Goal: Task Accomplishment & Management: Use online tool/utility

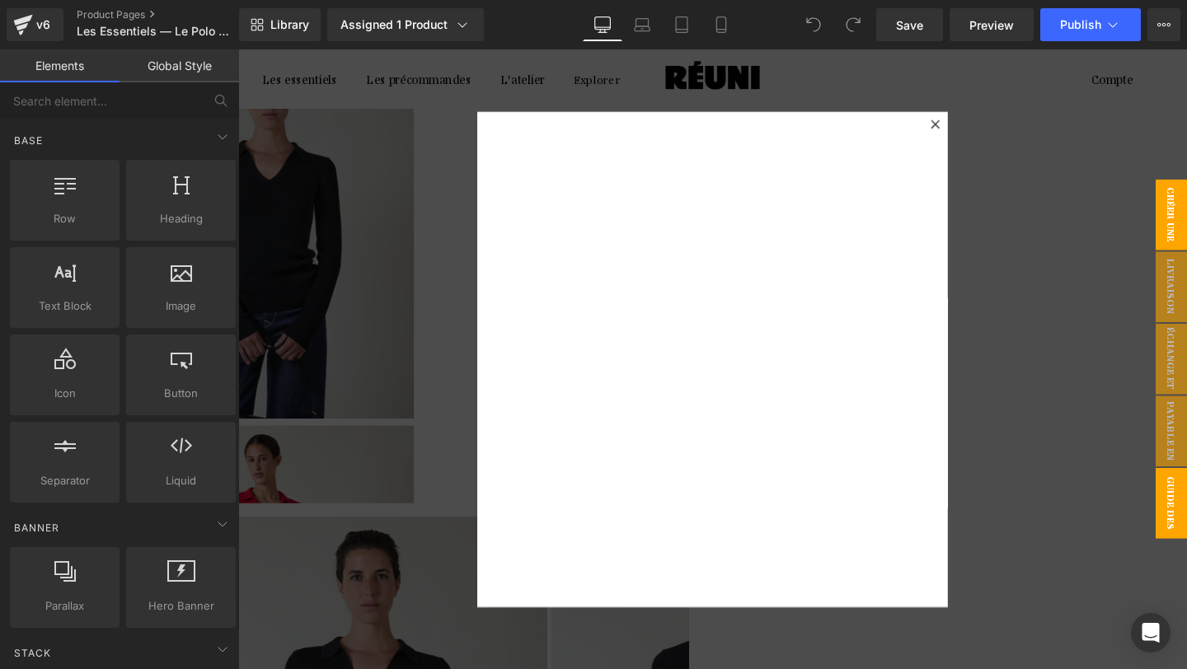
click at [1186, 212] on span "CRÉER UNE ALERTE" at bounding box center [1202, 223] width 66 height 74
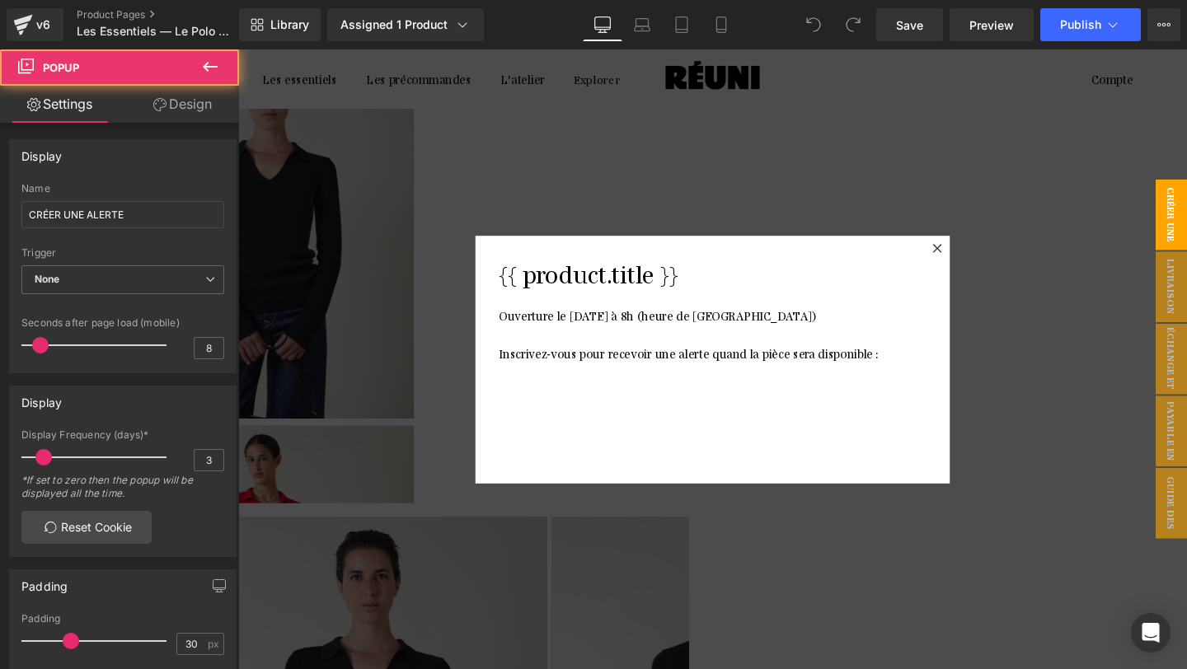
click at [846, 321] on p "Ouverture le [DATE] à 8h (heure de [GEOGRAPHIC_DATA])" at bounding box center [737, 339] width 449 height 40
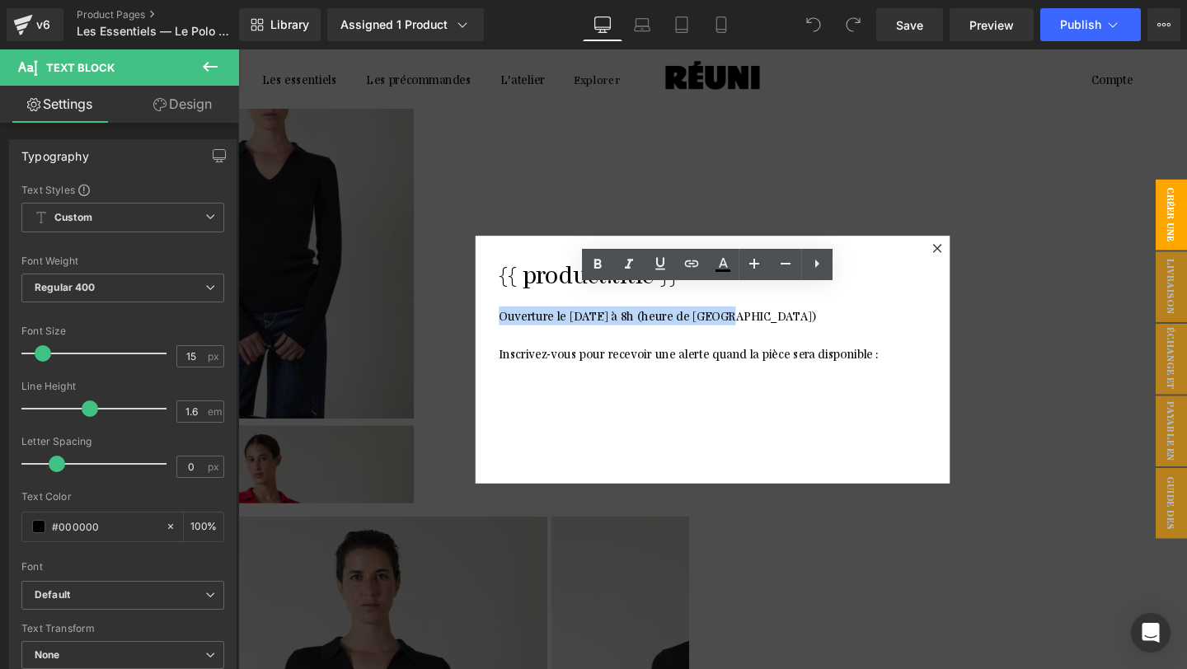
drag, startPoint x: 848, startPoint y: 333, endPoint x: 630, endPoint y: 333, distance: 218.4
click at [630, 333] on p "Ouverture le [DATE] à 8h (heure de [GEOGRAPHIC_DATA])" at bounding box center [737, 339] width 449 height 40
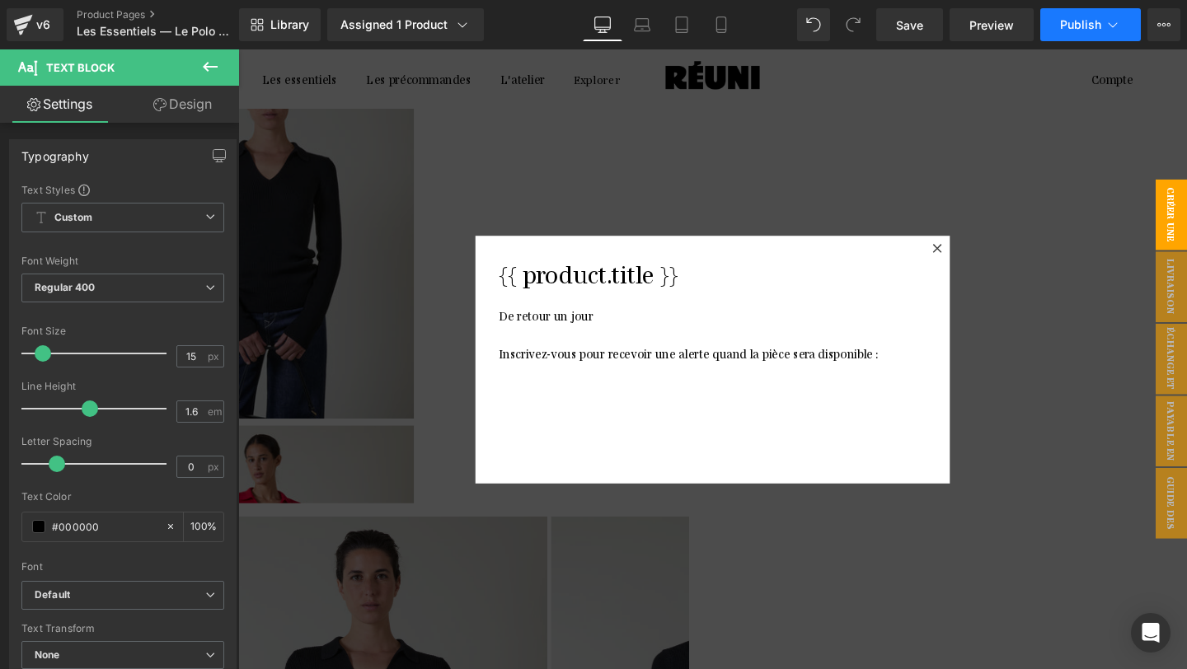
click at [1065, 26] on span "Publish" at bounding box center [1080, 24] width 41 height 13
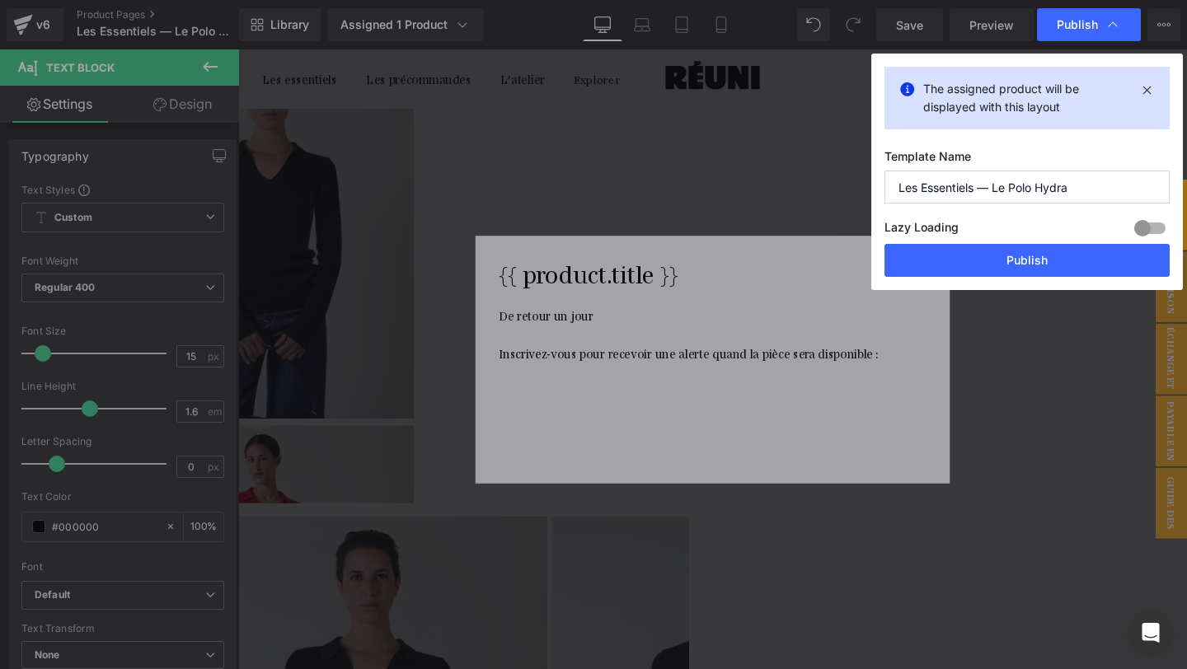
click at [0, 0] on span "Publish" at bounding box center [0, 0] width 0 height 0
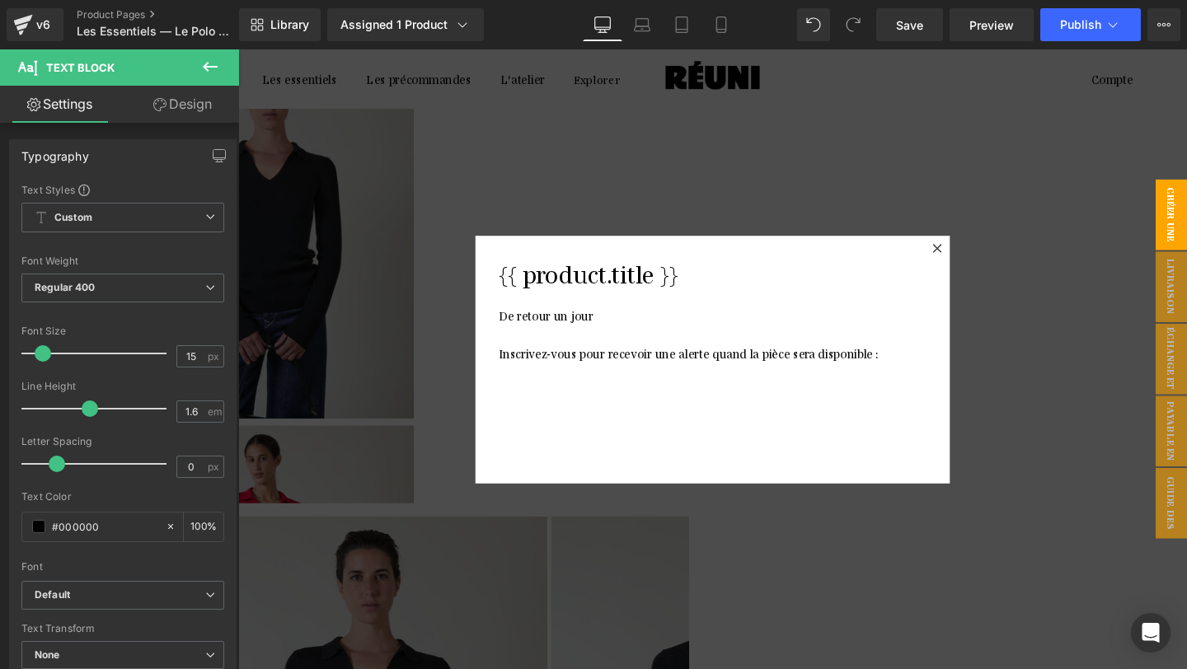
click at [1089, 171] on div at bounding box center [736, 375] width 997 height 652
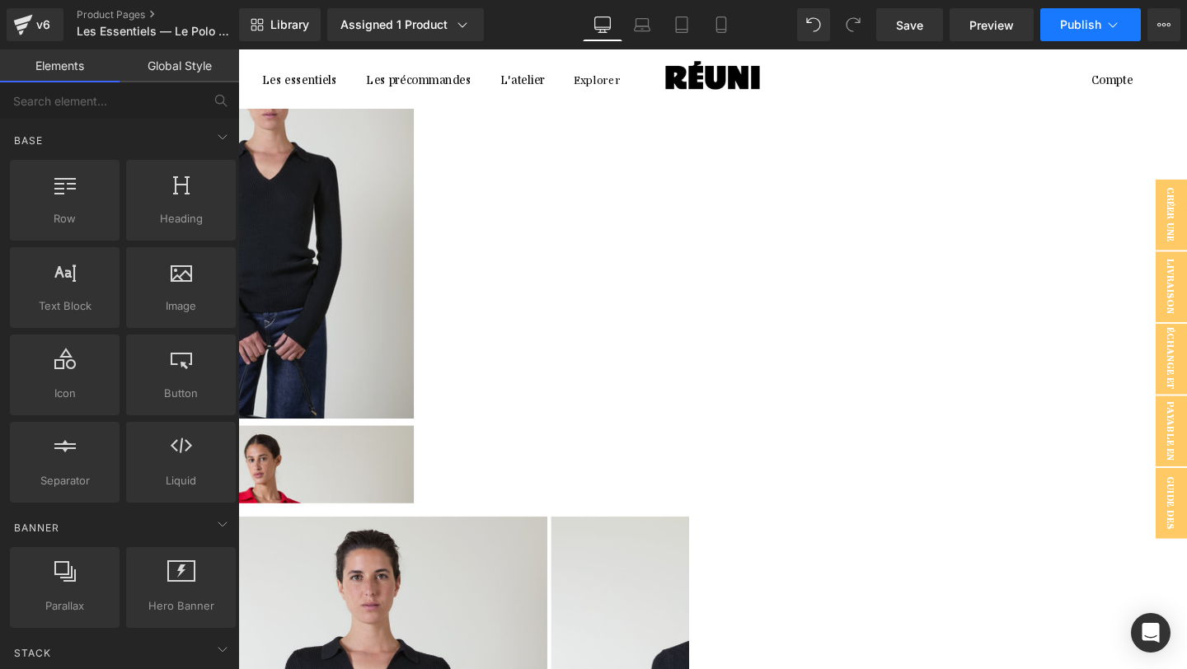
click at [1064, 28] on span "Publish" at bounding box center [1080, 24] width 41 height 13
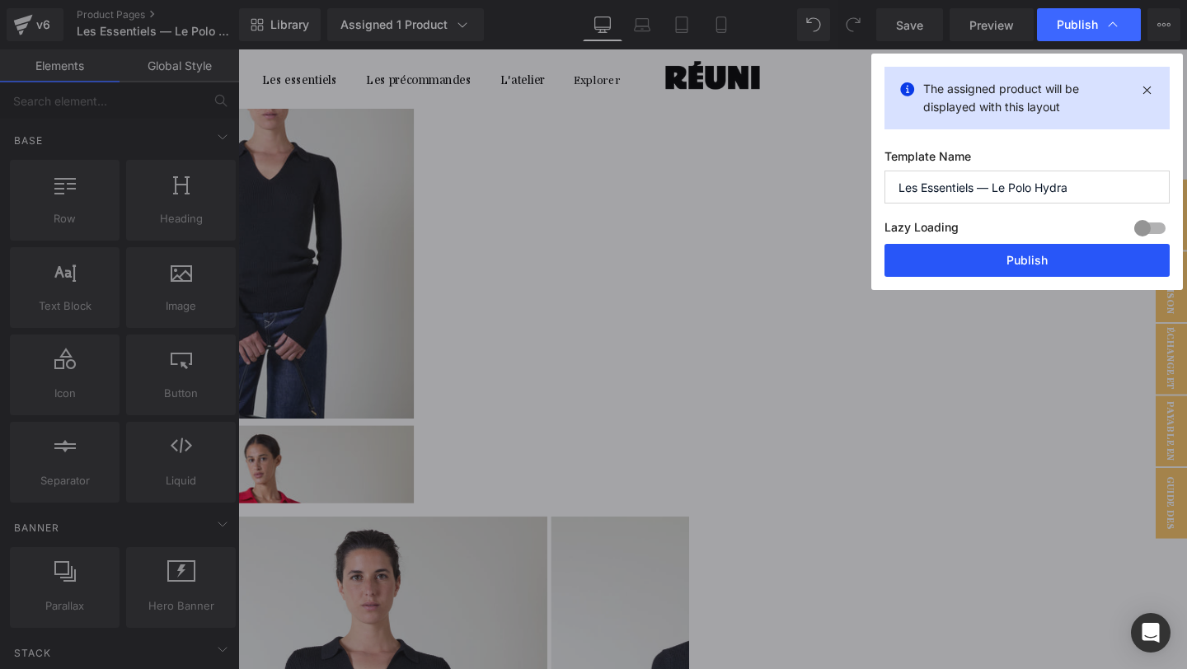
click at [1042, 267] on button "Publish" at bounding box center [1026, 260] width 285 height 33
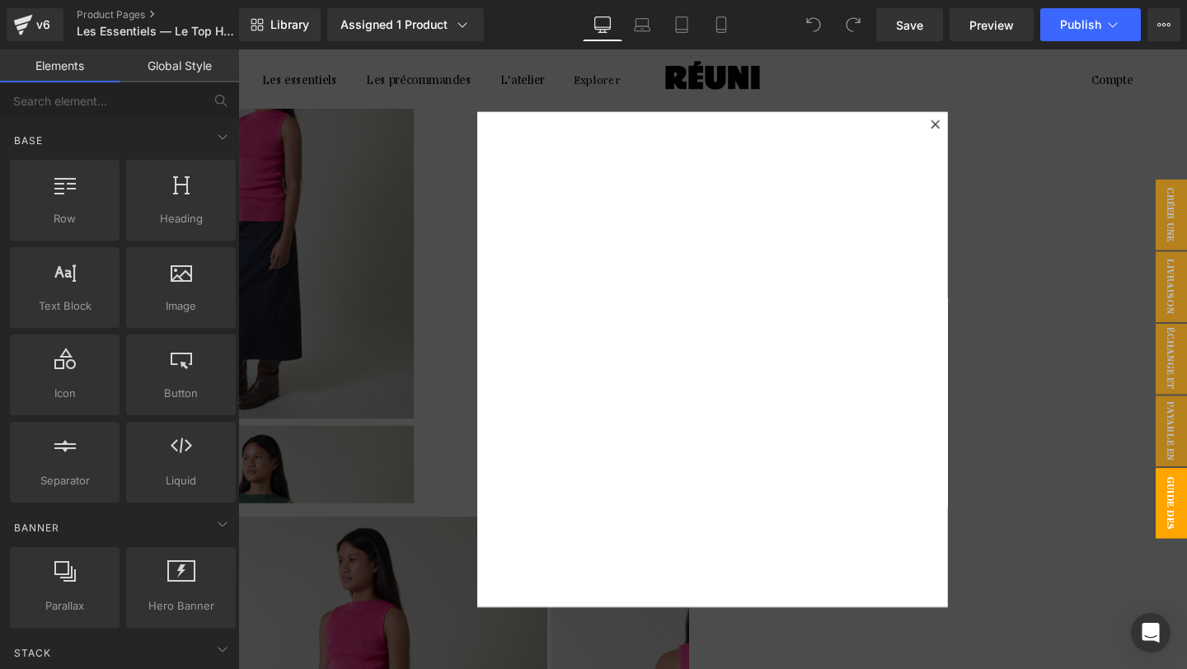
click at [970, 132] on icon at bounding box center [971, 128] width 10 height 10
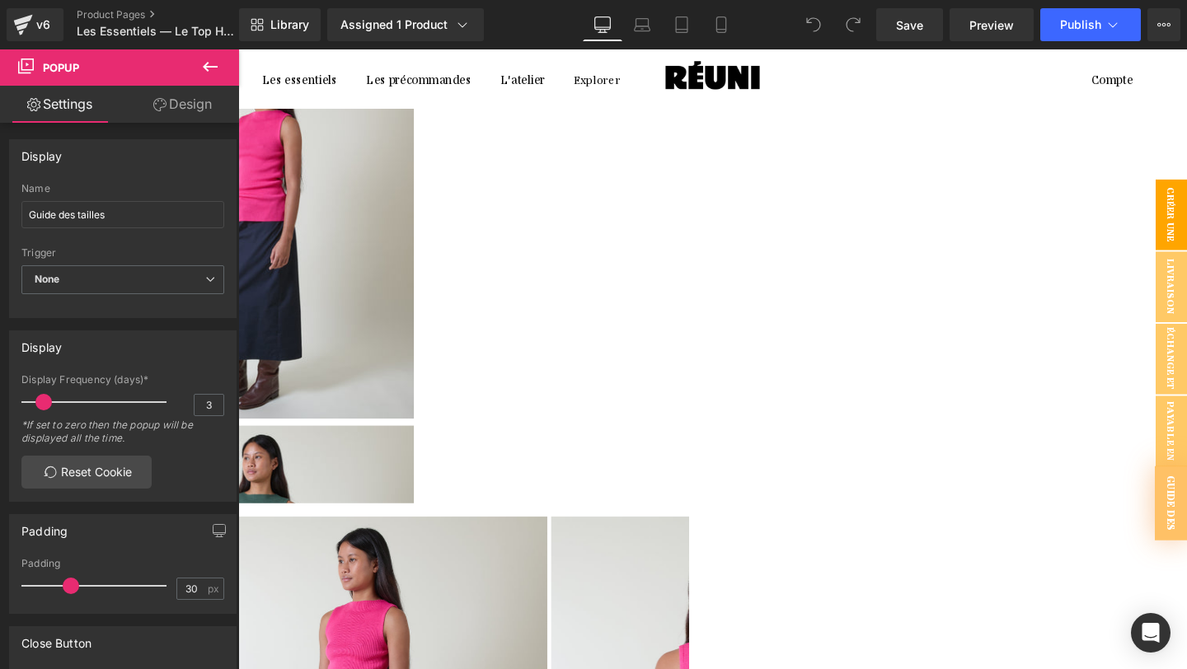
click at [1186, 219] on span "CRÉER UNE ALERTE" at bounding box center [1202, 223] width 66 height 74
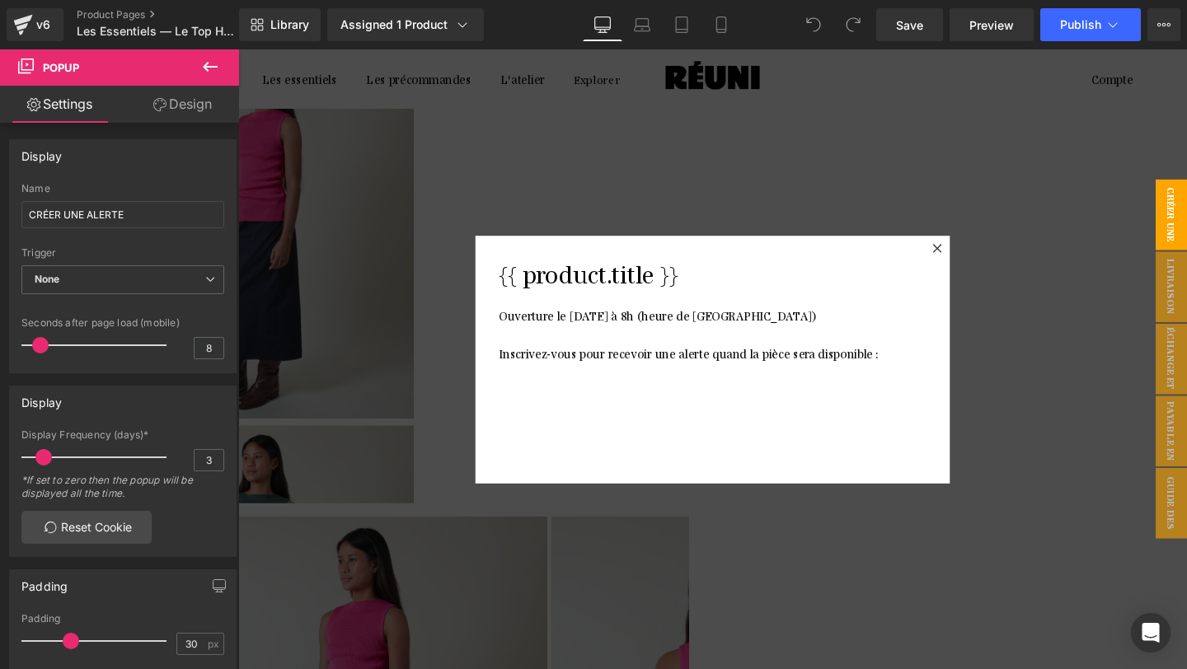
click at [855, 330] on p "Ouverture le [DATE] à 8h (heure de [GEOGRAPHIC_DATA])" at bounding box center [737, 339] width 449 height 40
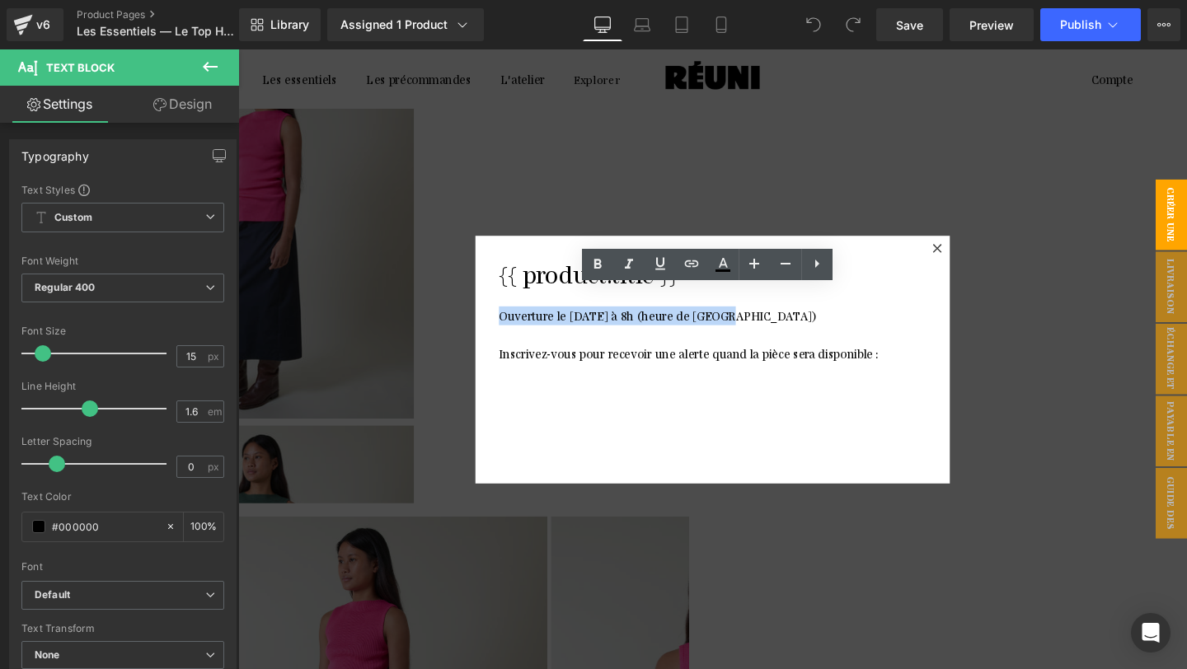
drag, startPoint x: 851, startPoint y: 328, endPoint x: 629, endPoint y: 329, distance: 221.7
click at [629, 329] on p "Ouverture le [DATE] à 8h (heure de [GEOGRAPHIC_DATA])" at bounding box center [737, 339] width 449 height 40
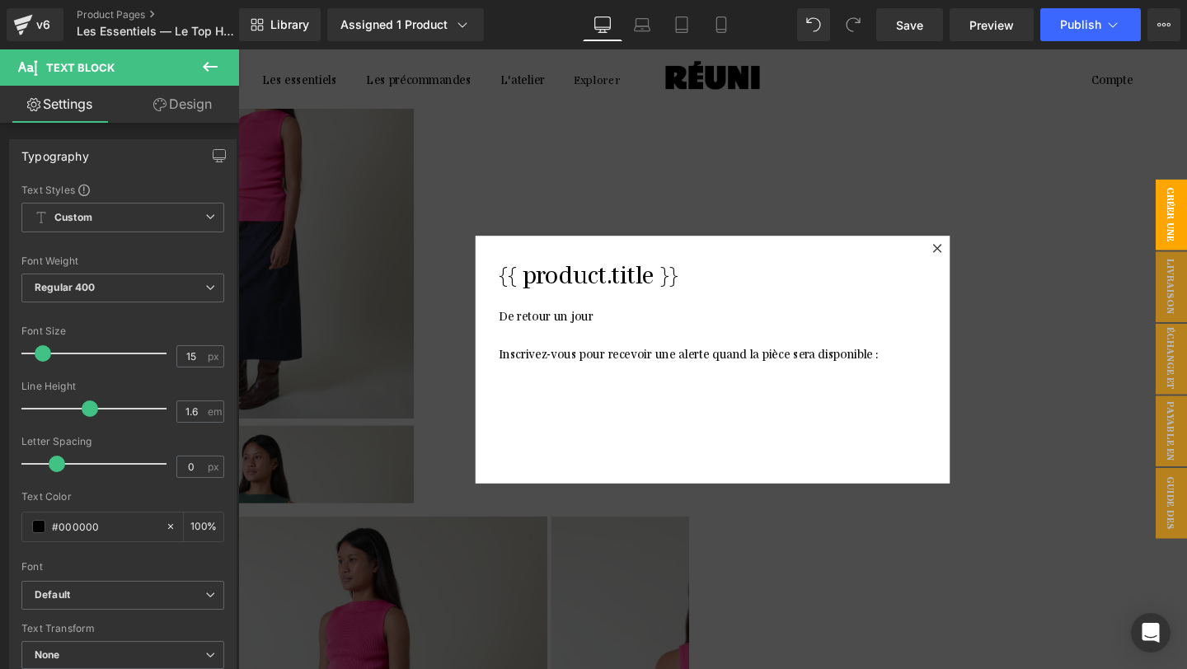
click at [1094, 225] on div at bounding box center [736, 375] width 997 height 652
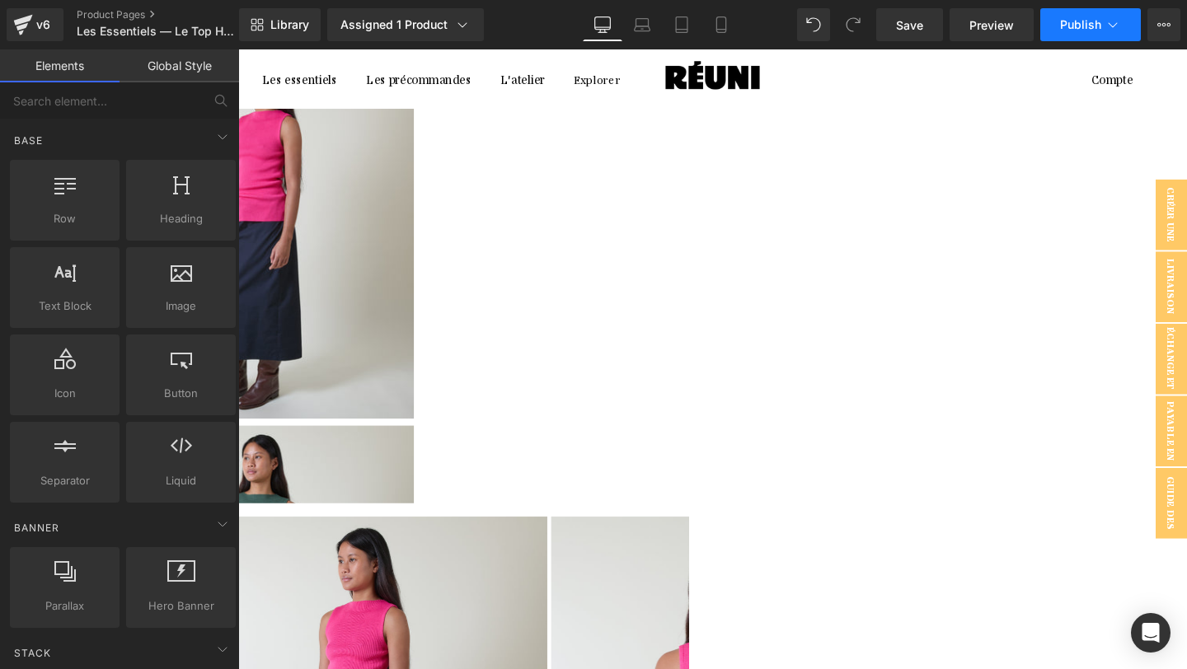
click at [1077, 26] on span "Publish" at bounding box center [1080, 24] width 41 height 13
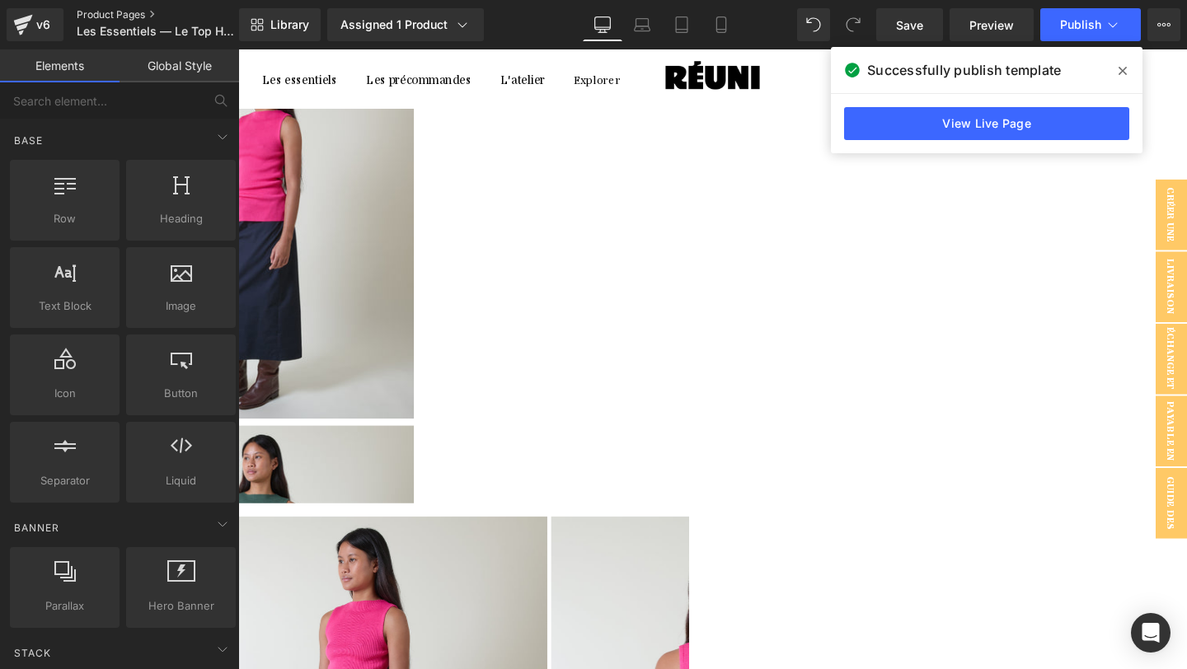
click at [106, 12] on link "Product Pages" at bounding box center [172, 14] width 190 height 13
